Goal: Find specific page/section: Find specific page/section

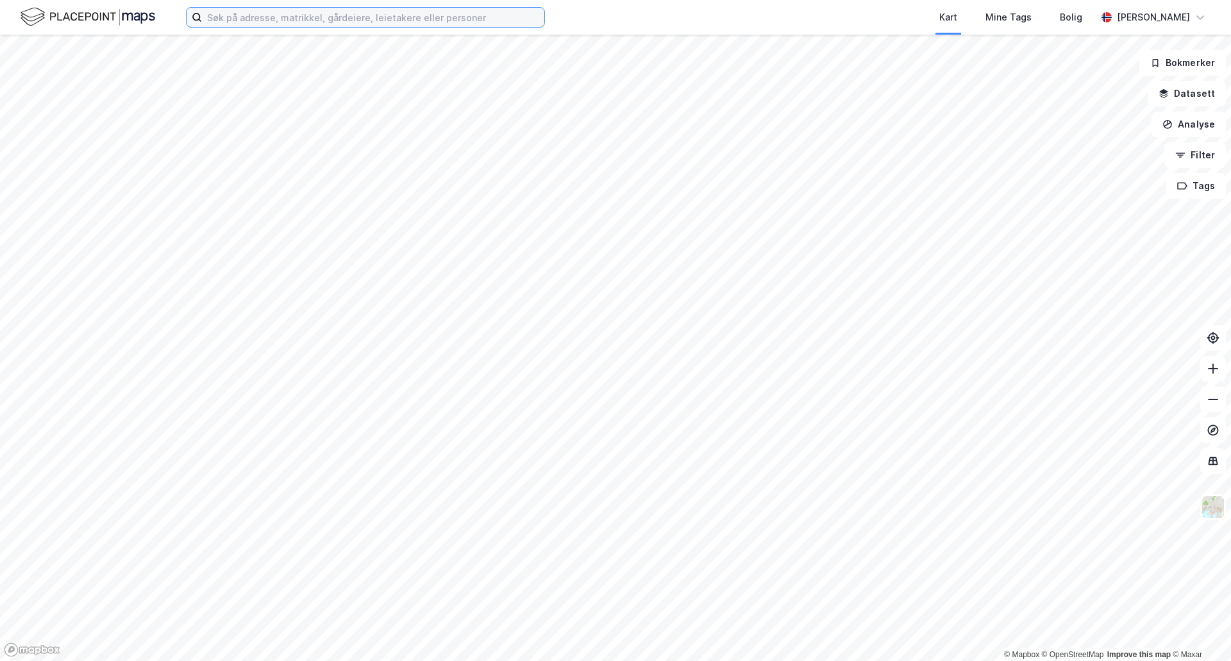
click at [261, 17] on input at bounding box center [373, 17] width 342 height 19
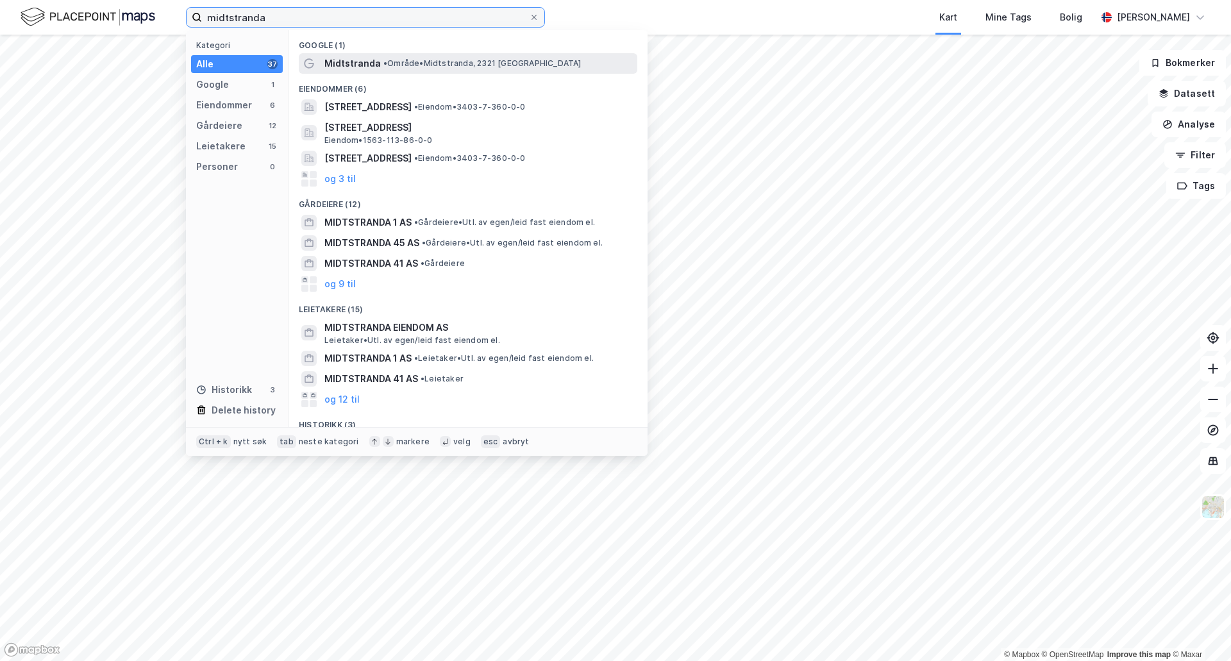
type input "midtstranda"
click at [392, 66] on span "• Område • [GEOGRAPHIC_DATA], [GEOGRAPHIC_DATA]" at bounding box center [482, 63] width 198 height 10
